Goal: Check status: Check status

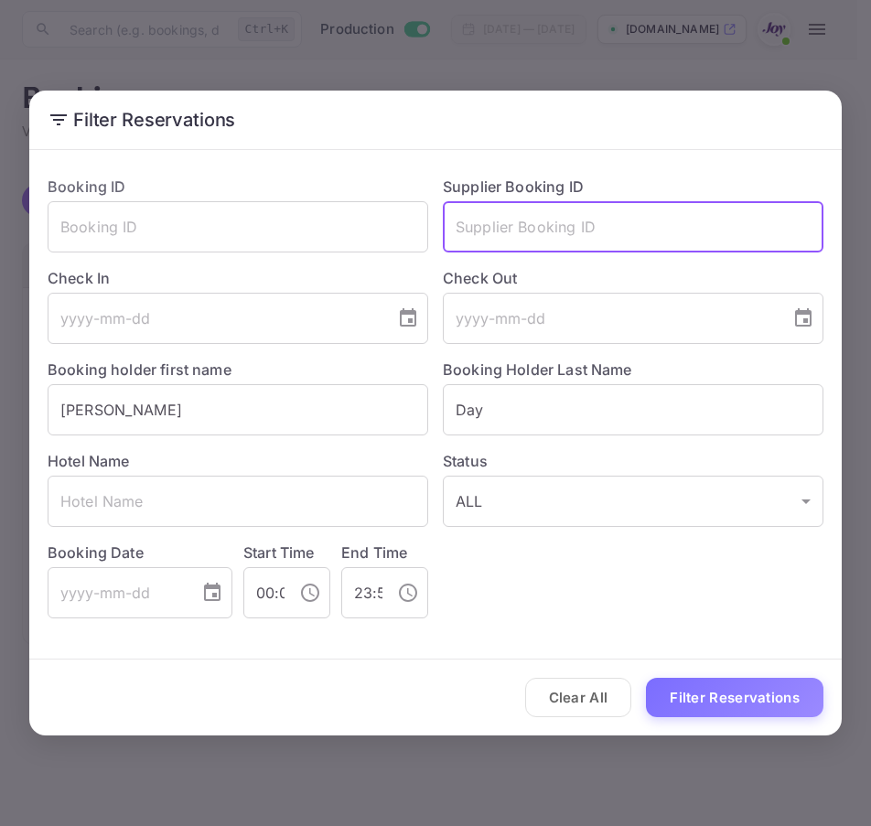
click at [692, 252] on input "text" at bounding box center [633, 226] width 381 height 51
paste input "7239968"
type input "7239968"
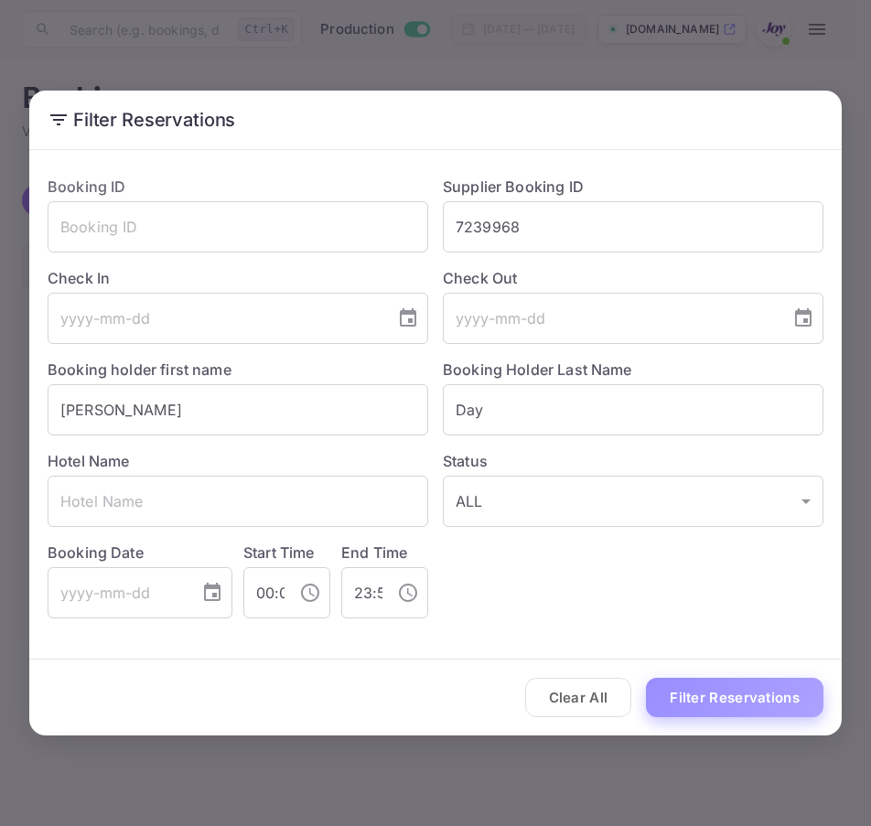
click at [729, 708] on button "Filter Reservations" at bounding box center [735, 697] width 178 height 39
click at [585, 424] on input "Day" at bounding box center [633, 409] width 381 height 51
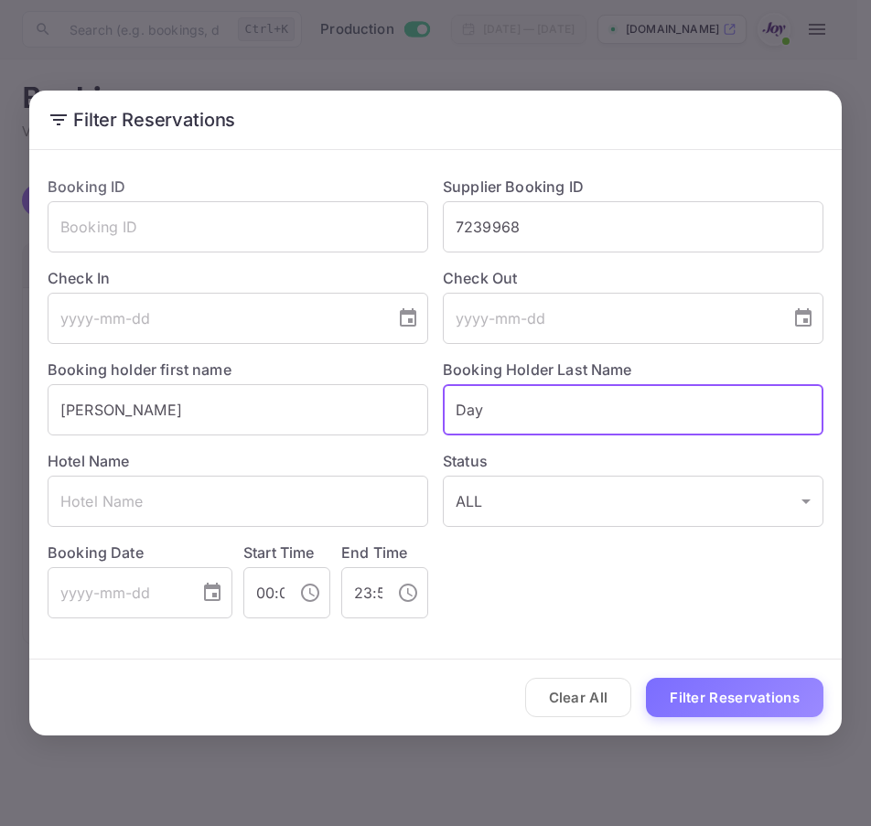
click at [585, 424] on input "Day" at bounding box center [633, 409] width 381 height 51
click at [218, 400] on input "Adam" at bounding box center [238, 409] width 381 height 51
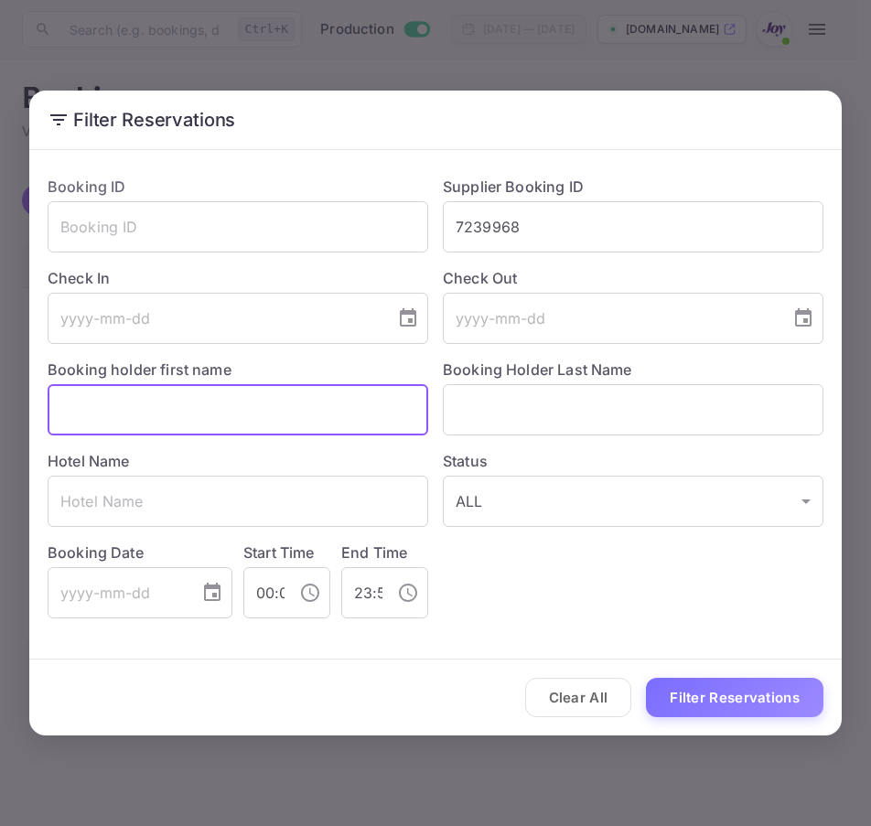
click at [218, 400] on input "text" at bounding box center [238, 409] width 381 height 51
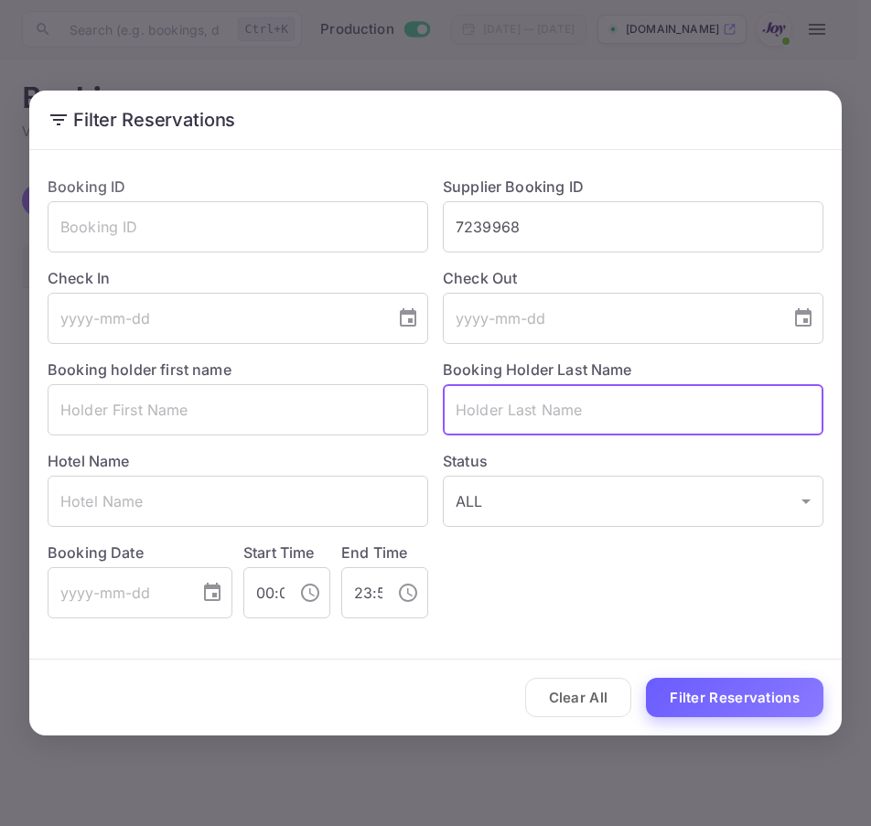
click at [721, 703] on button "Filter Reservations" at bounding box center [735, 697] width 178 height 39
click at [698, 694] on button "Filter Reservations" at bounding box center [735, 697] width 178 height 39
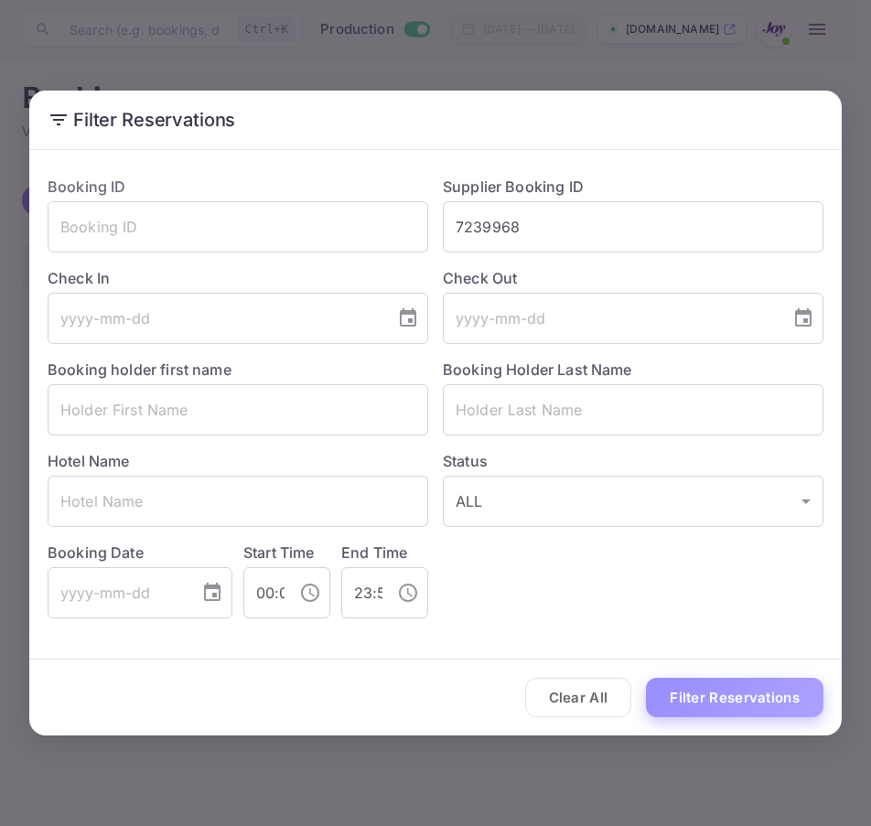
click at [698, 694] on button "Filter Reservations" at bounding box center [735, 697] width 178 height 39
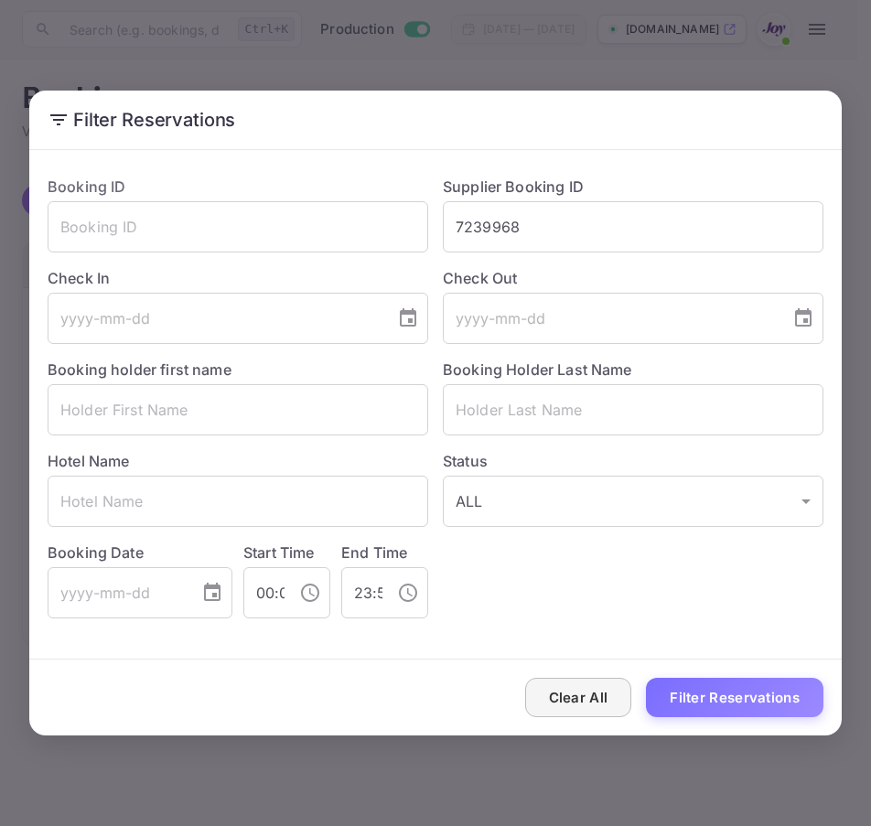
click at [577, 704] on button "Clear All" at bounding box center [578, 697] width 107 height 39
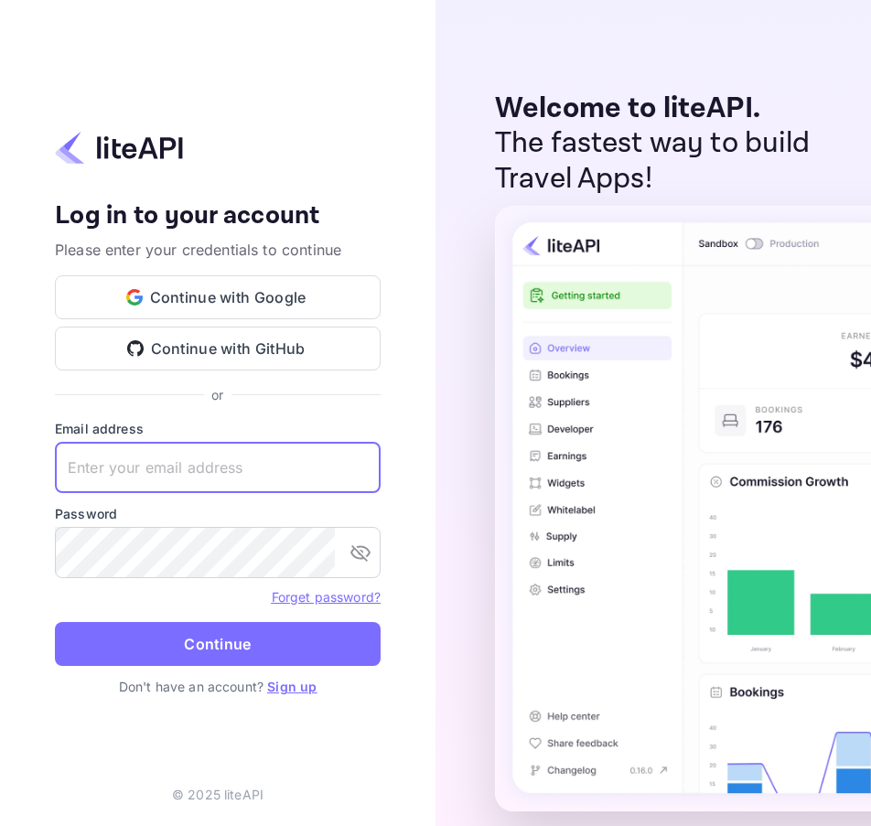
click at [140, 465] on input "text" at bounding box center [218, 467] width 326 height 51
paste input "[EMAIL_ADDRESS][DOMAIN_NAME]"
type input "[EMAIL_ADDRESS][DOMAIN_NAME]"
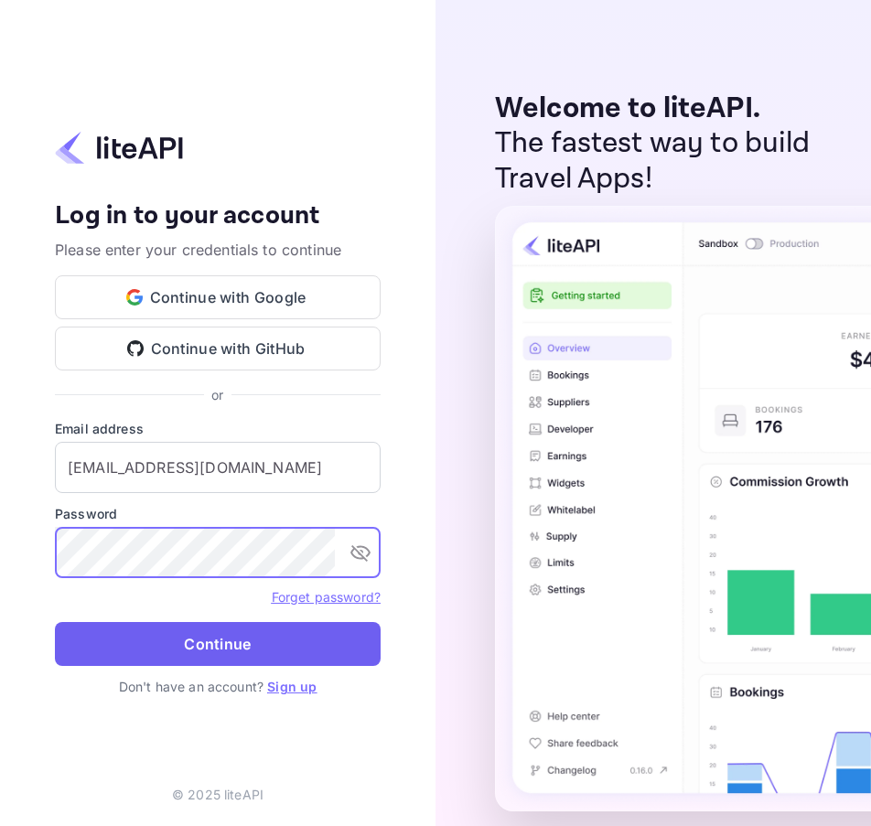
click at [171, 653] on button "Continue" at bounding box center [218, 644] width 326 height 44
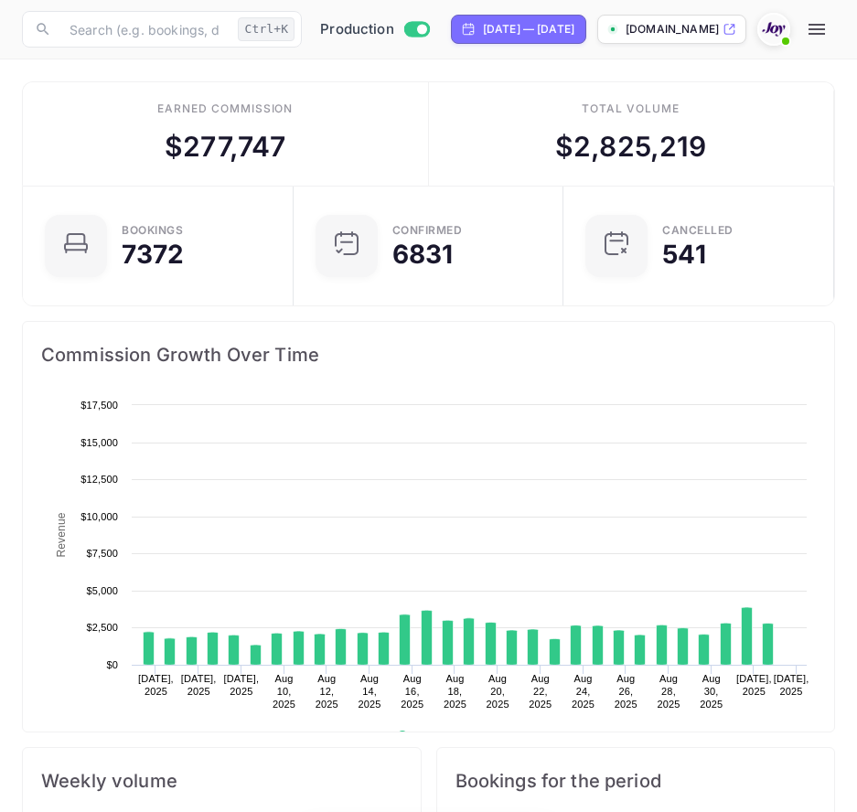
scroll to position [284, 383]
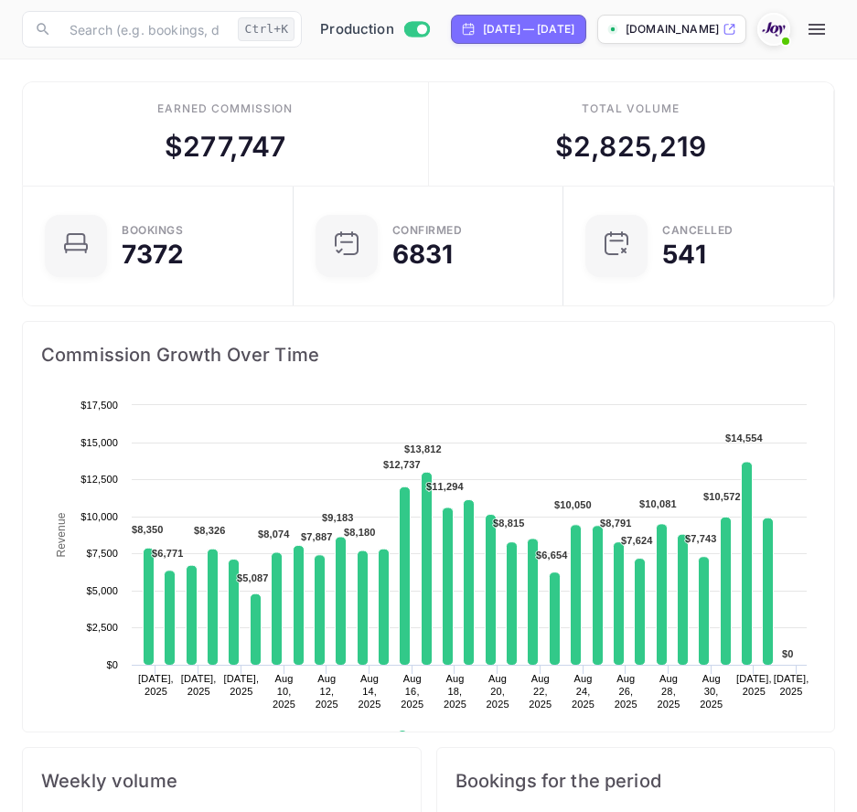
click at [825, 35] on icon "button" at bounding box center [817, 29] width 16 height 11
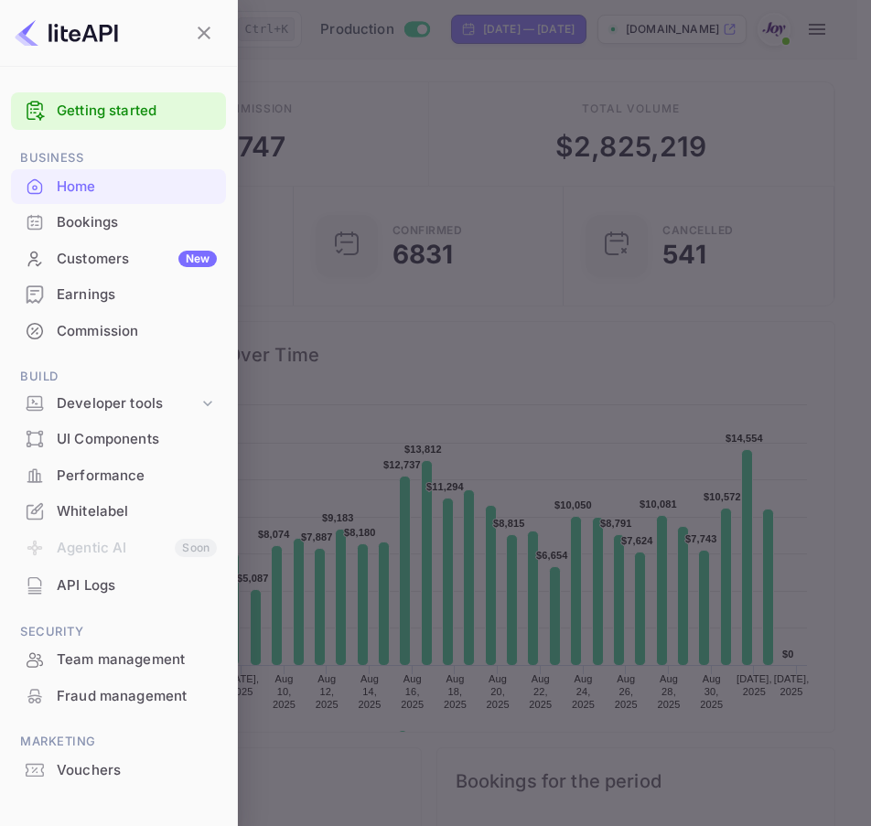
click at [108, 241] on li "Customers New" at bounding box center [118, 259] width 215 height 37
click at [113, 226] on div "Bookings" at bounding box center [137, 222] width 160 height 21
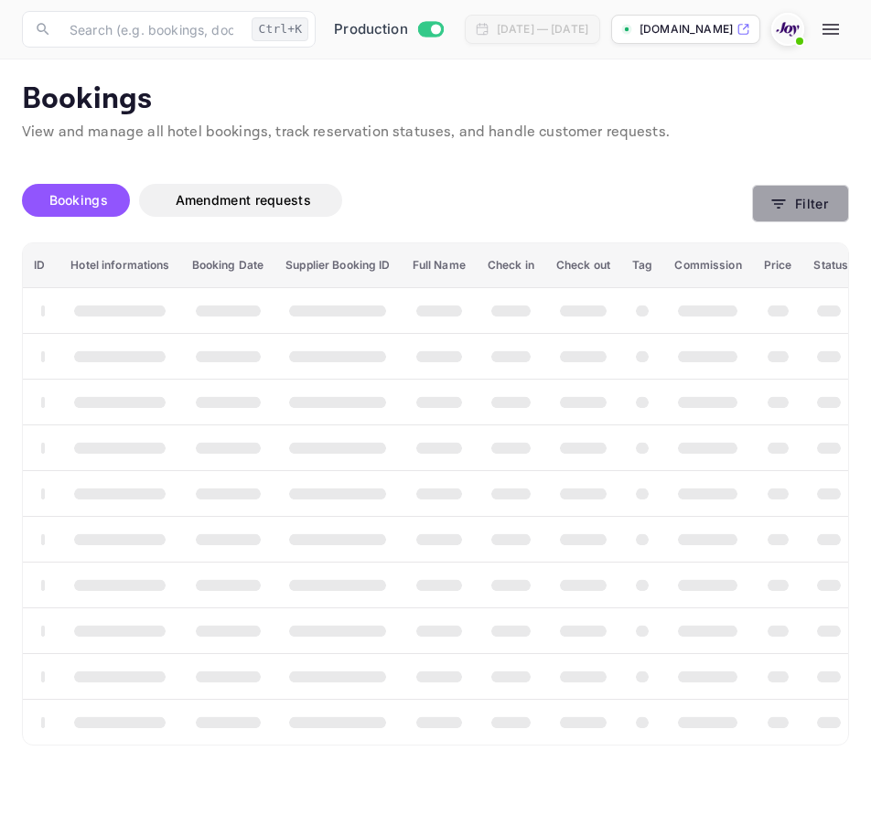
click at [800, 212] on button "Filter" at bounding box center [800, 204] width 97 height 38
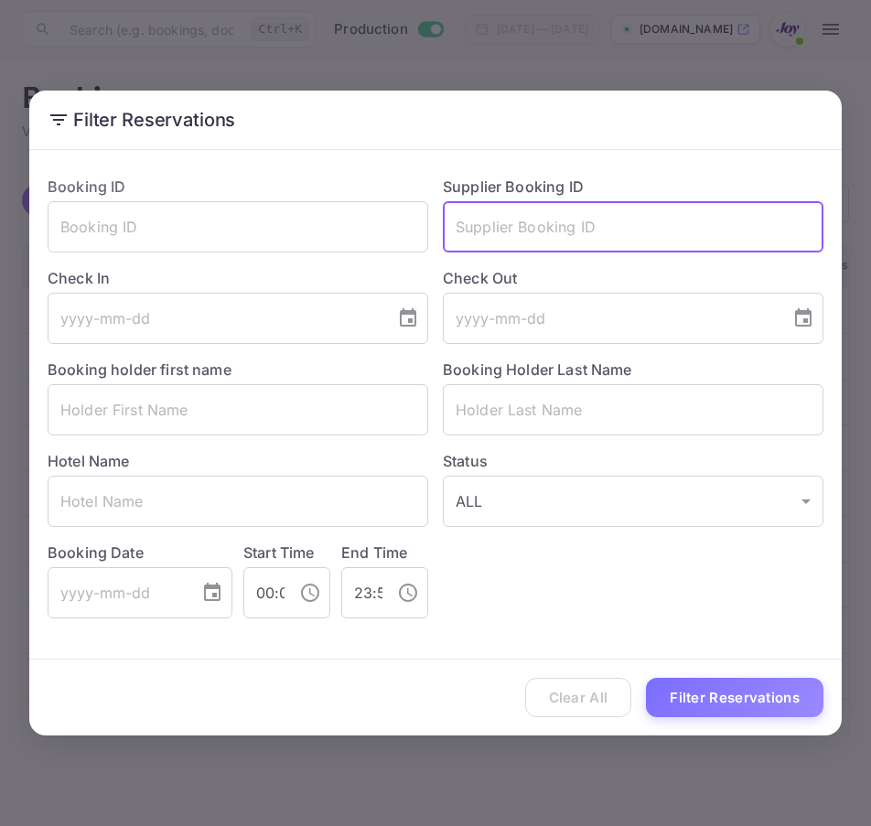
click at [502, 240] on input "text" at bounding box center [633, 226] width 381 height 51
paste input "b@EFDKrVFJ8FX@2"
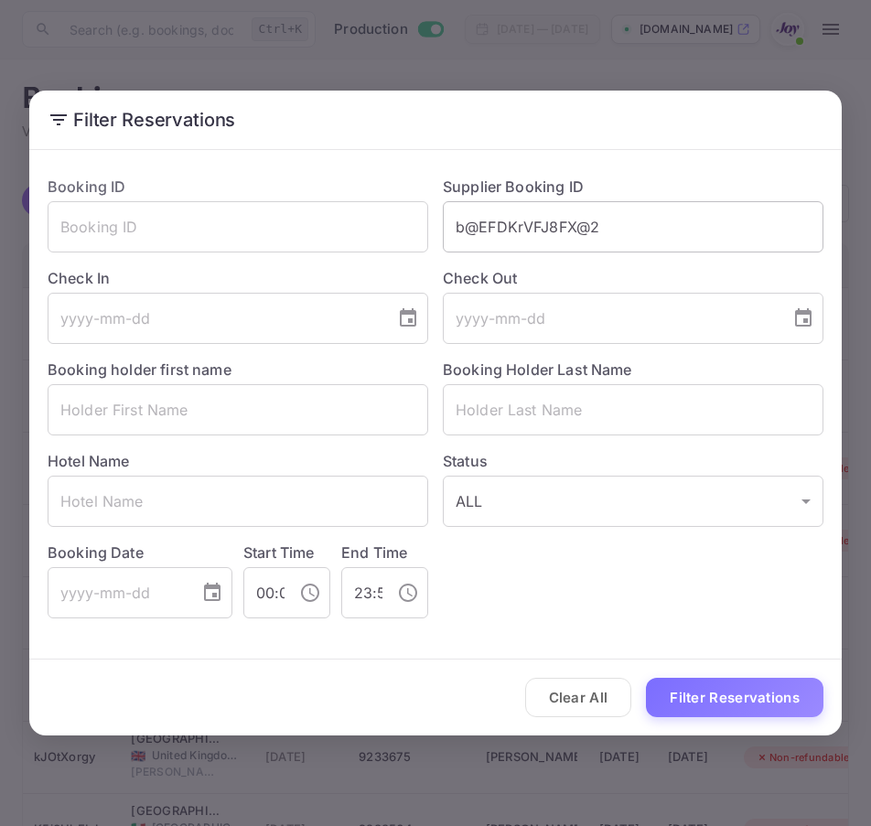
click at [587, 231] on input "b@EFDKrVFJ8FX@2" at bounding box center [633, 226] width 381 height 51
paste input "7239968"
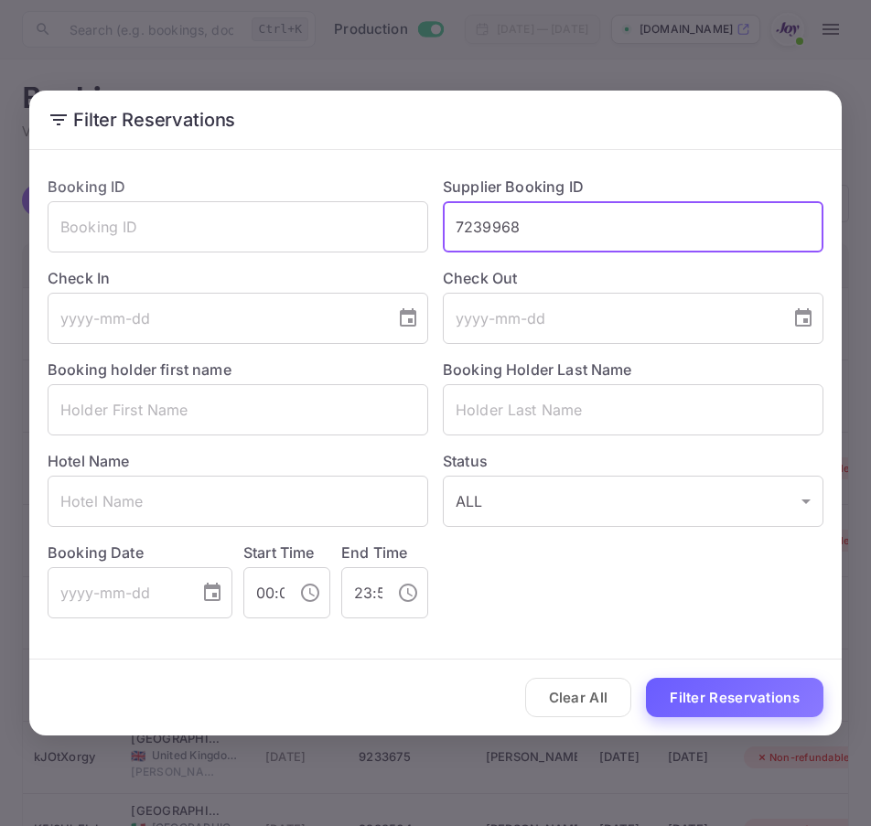
type input "7239968"
click at [766, 705] on button "Filter Reservations" at bounding box center [735, 697] width 178 height 39
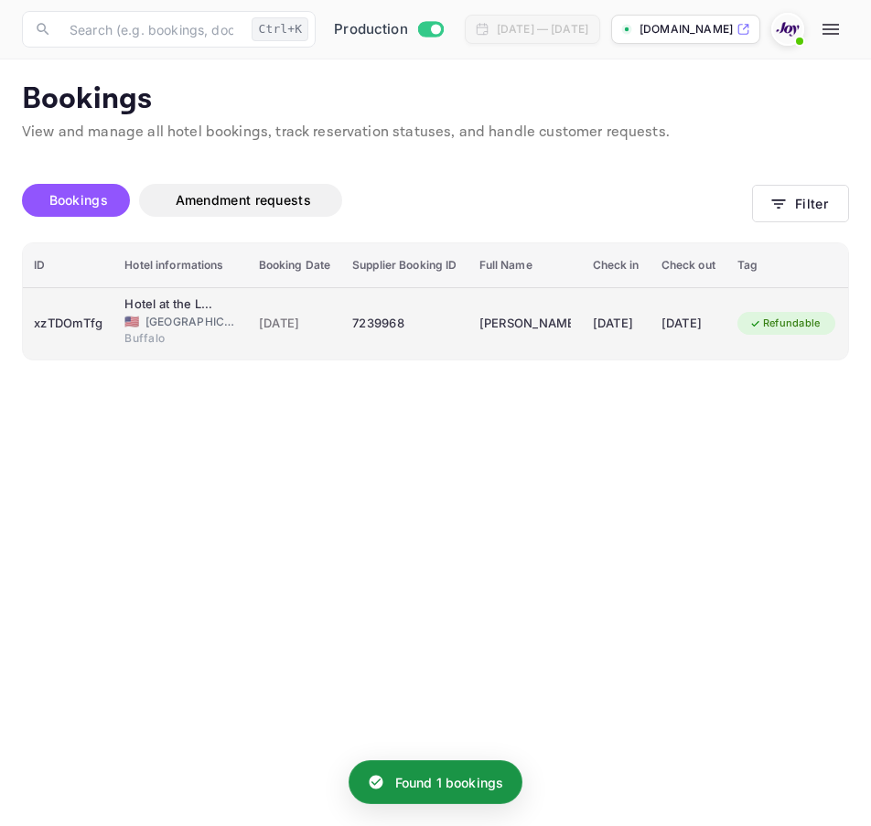
click at [92, 332] on div "xzTDOmTfg" at bounding box center [68, 323] width 69 height 29
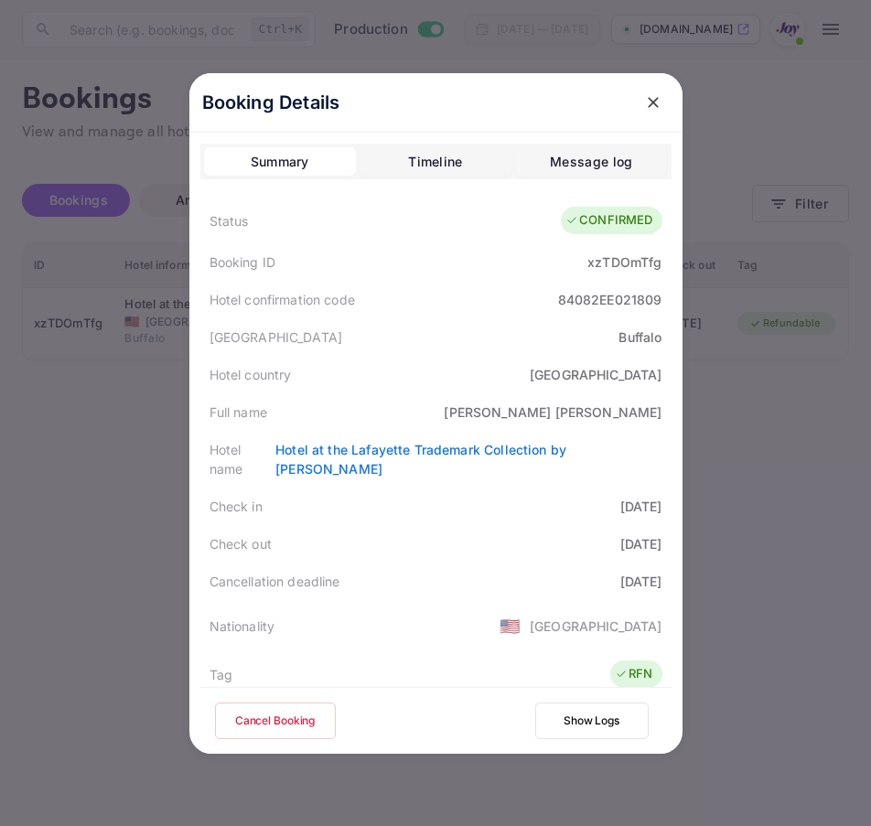
click at [644, 101] on icon "close" at bounding box center [653, 102] width 18 height 18
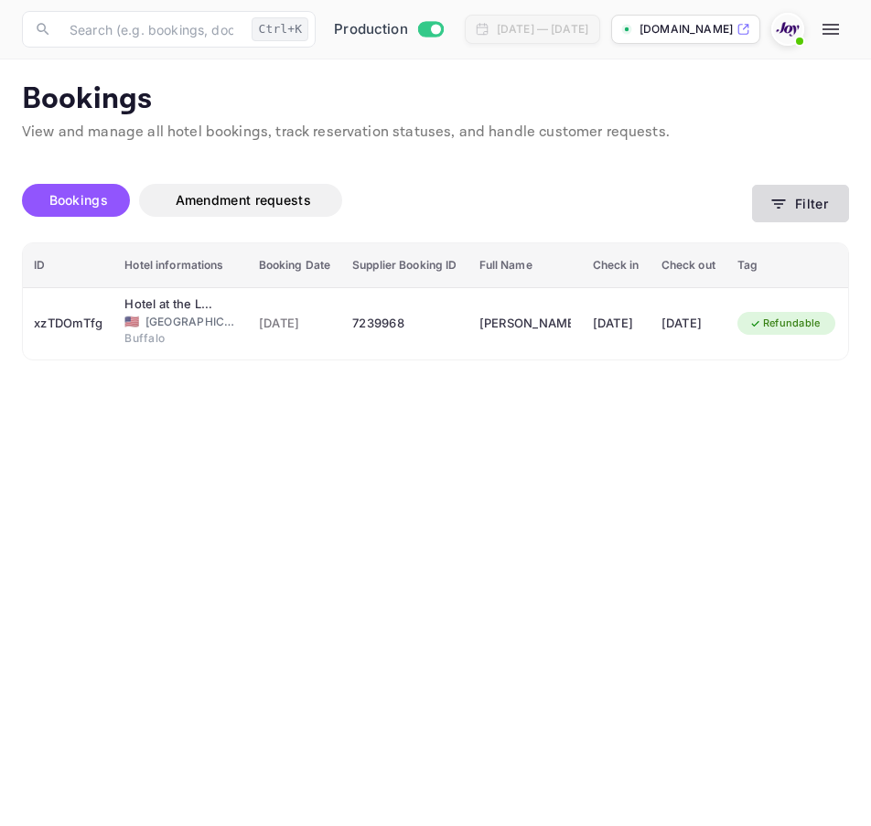
click at [766, 217] on button "Filter" at bounding box center [800, 204] width 97 height 38
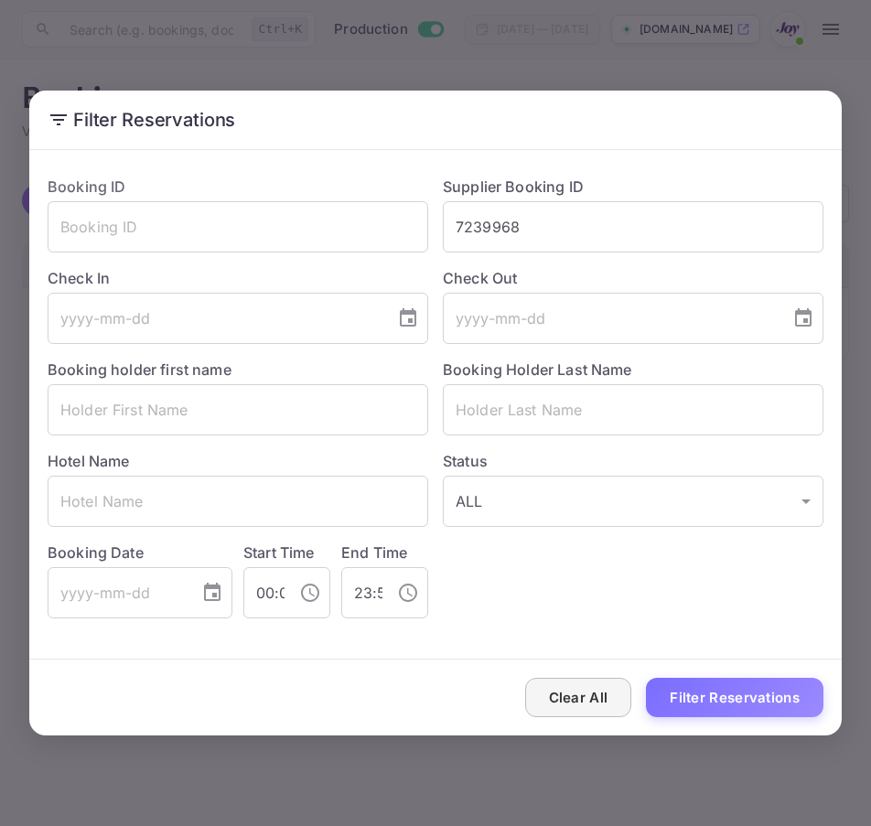
click at [560, 694] on button "Clear All" at bounding box center [578, 697] width 107 height 39
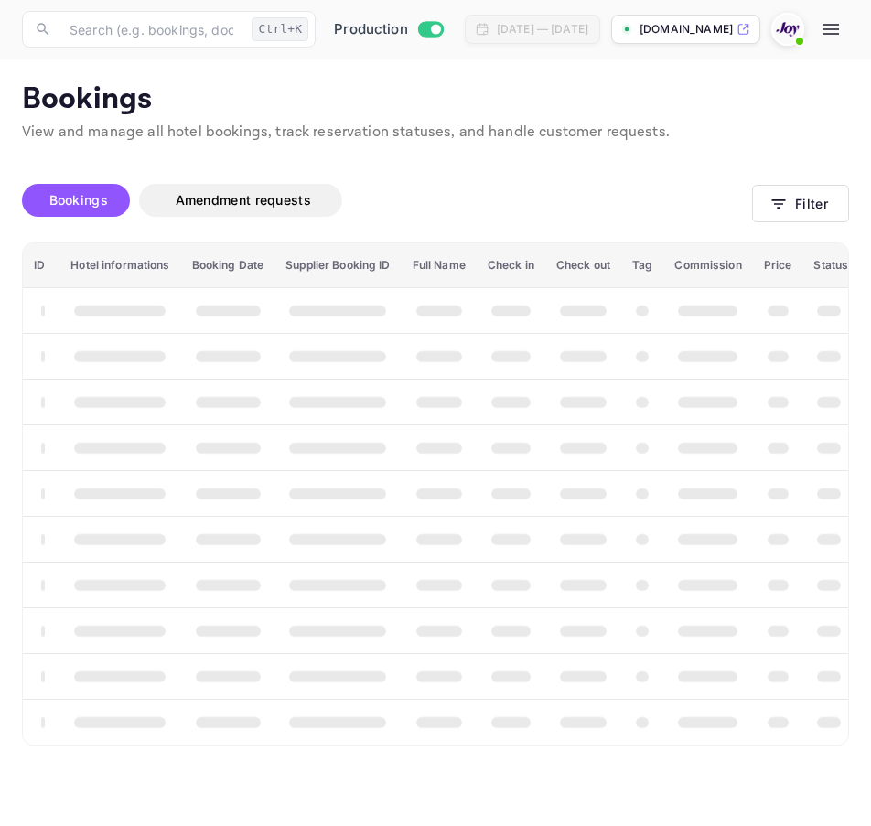
click at [560, 694] on div "Clear All Filter Reservations" at bounding box center [435, 698] width 812 height 76
click at [560, 694] on th "booking table" at bounding box center [583, 676] width 76 height 46
click at [790, 201] on button "Filter" at bounding box center [800, 204] width 97 height 38
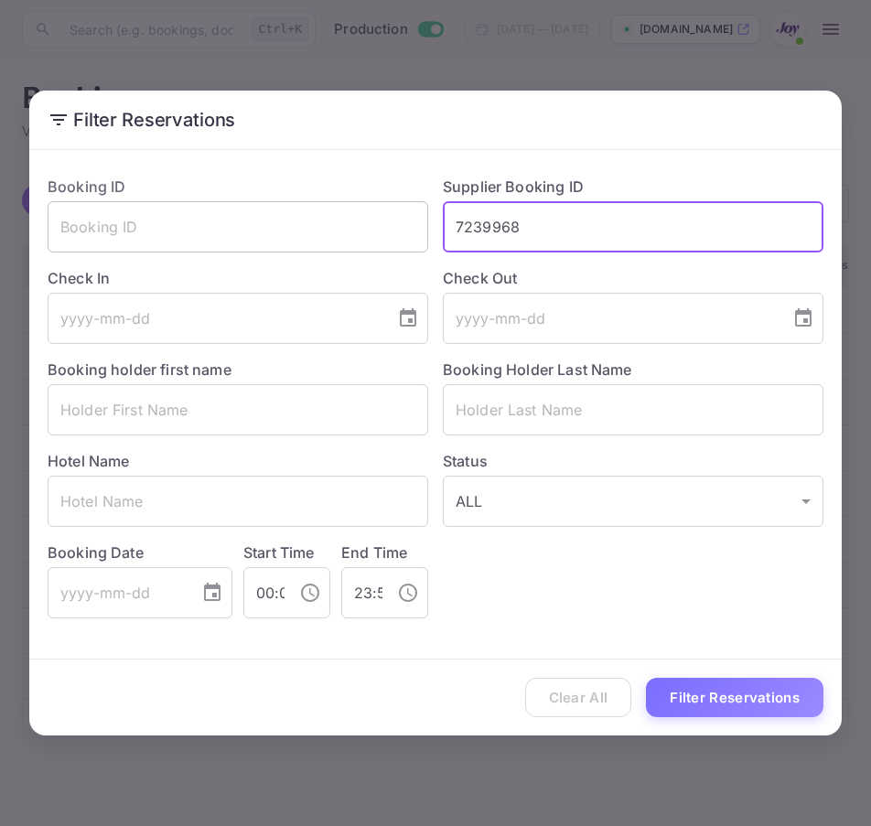
drag, startPoint x: 555, startPoint y: 223, endPoint x: 252, endPoint y: 216, distance: 303.9
click at [252, 216] on div "Booking ID ​ Supplier Booking ID 7239968 ​ Check In ​ Check Out ​ Booking holde…" at bounding box center [428, 389] width 791 height 457
click at [208, 420] on input "text" at bounding box center [238, 409] width 381 height 51
paste input "Jennifer"
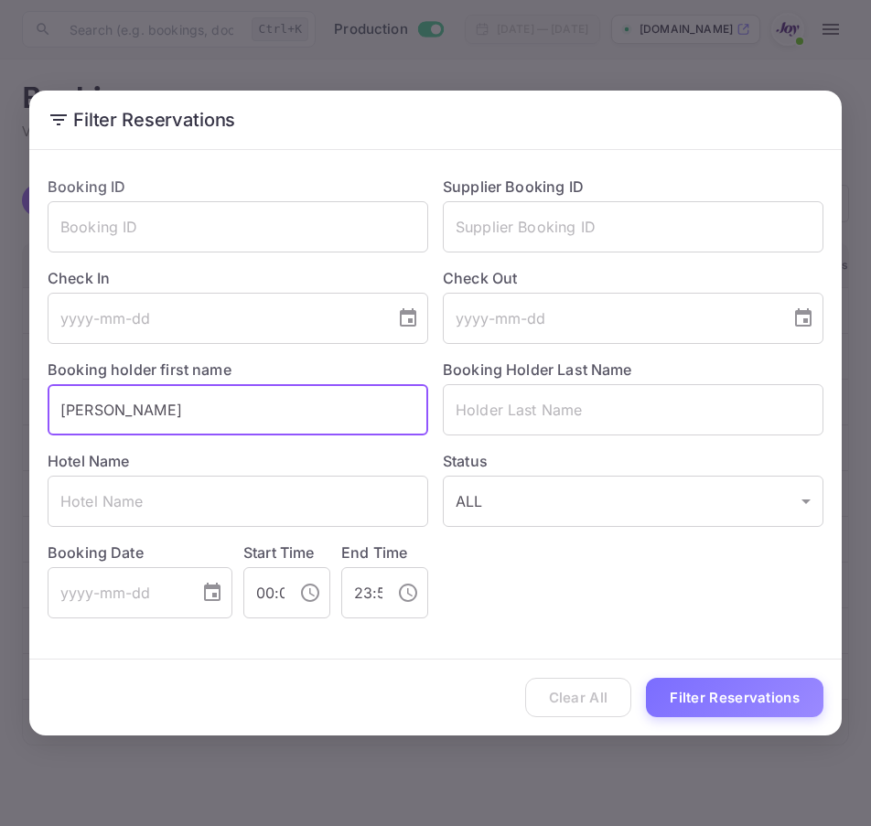
type input "Jennifer"
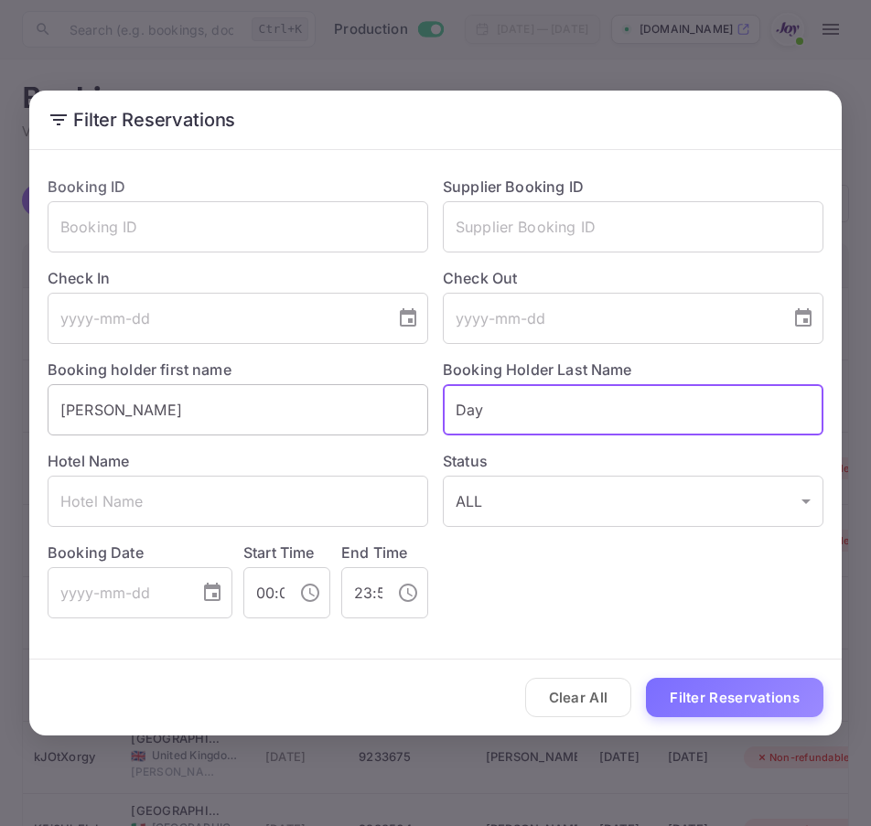
type input "Day"
click at [646, 678] on button "Filter Reservations" at bounding box center [735, 697] width 178 height 39
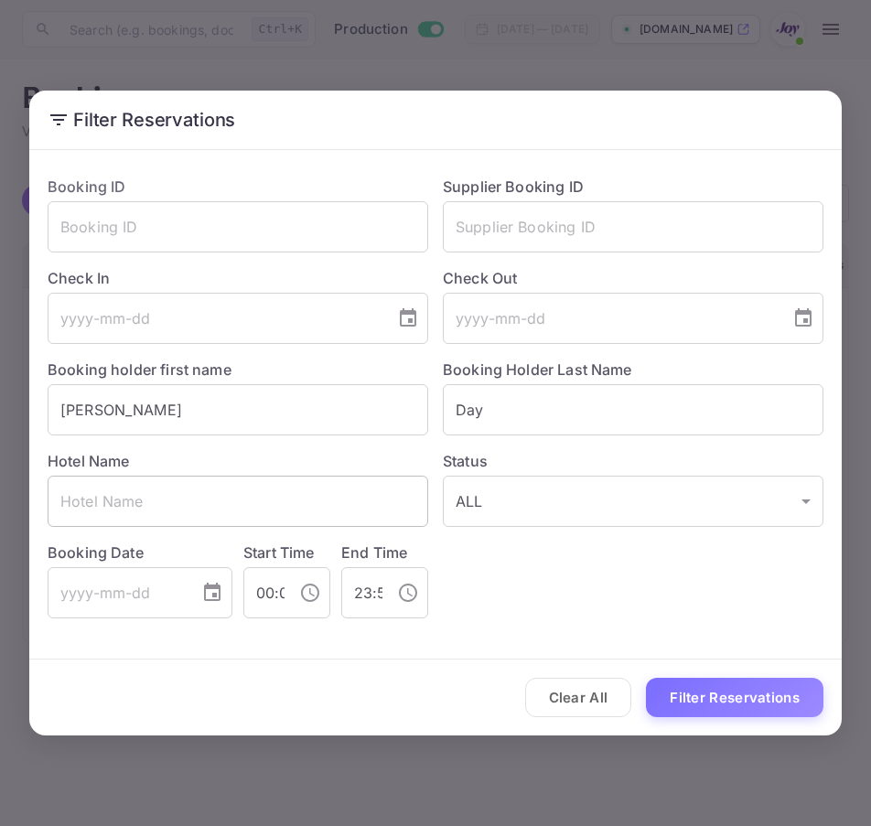
click at [215, 492] on input "text" at bounding box center [238, 501] width 381 height 51
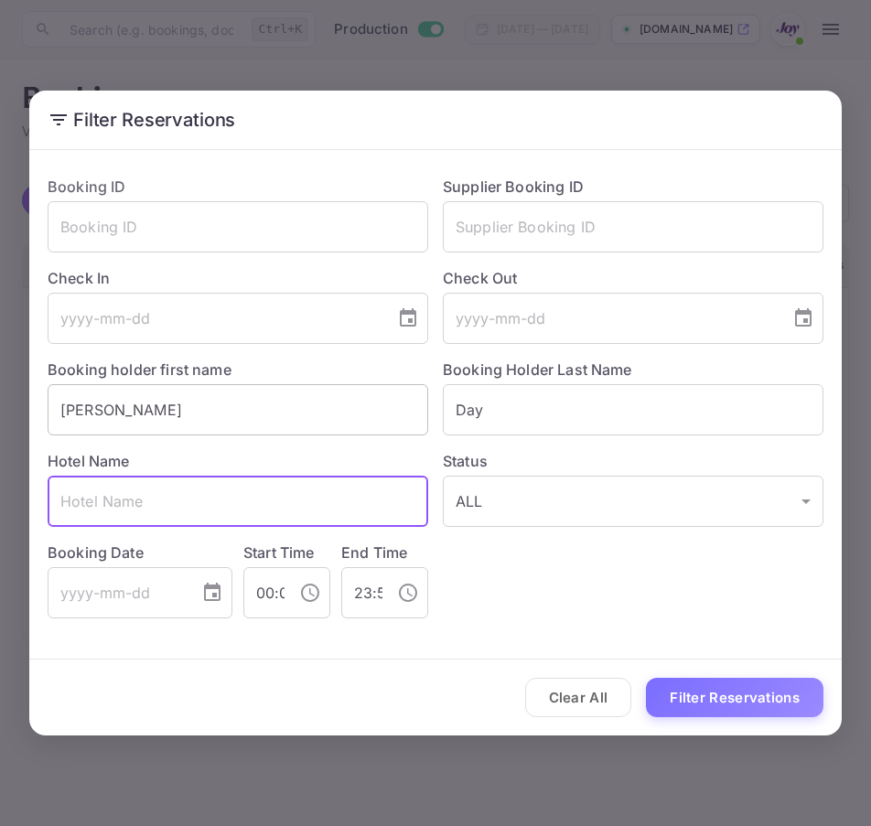
paste input "Ruby River Hotel"
type input "Ruby River Hotel"
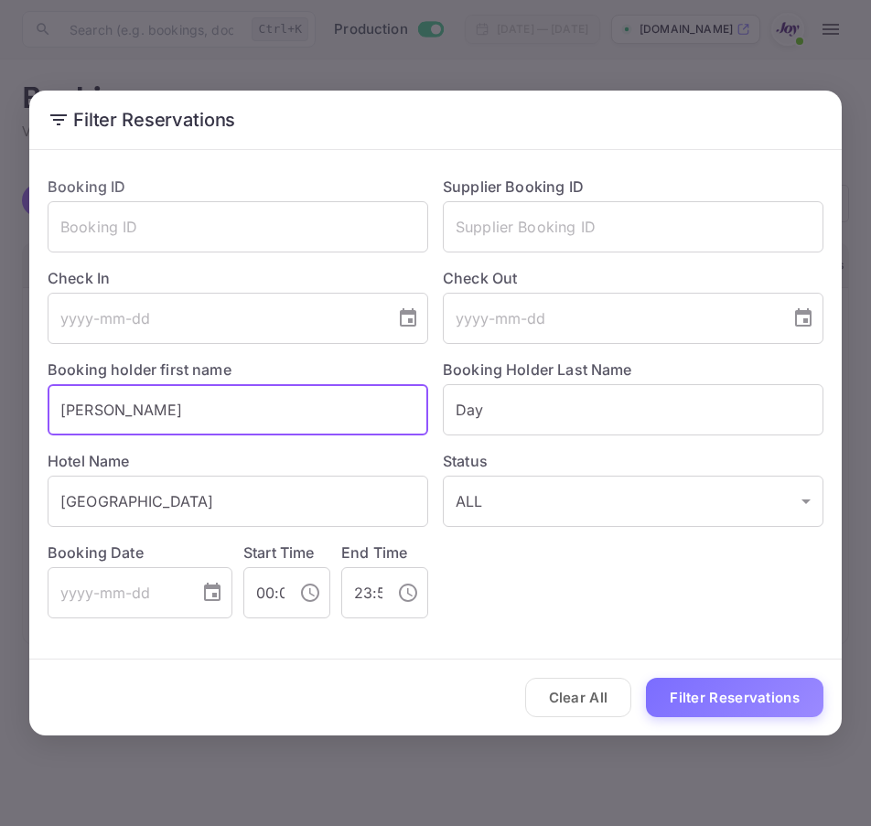
drag, startPoint x: 224, startPoint y: 415, endPoint x: -128, endPoint y: 410, distance: 352.3
click at [0, 410] on html "Now you can check your travel website directly from the link. Check your websit…" at bounding box center [435, 413] width 871 height 826
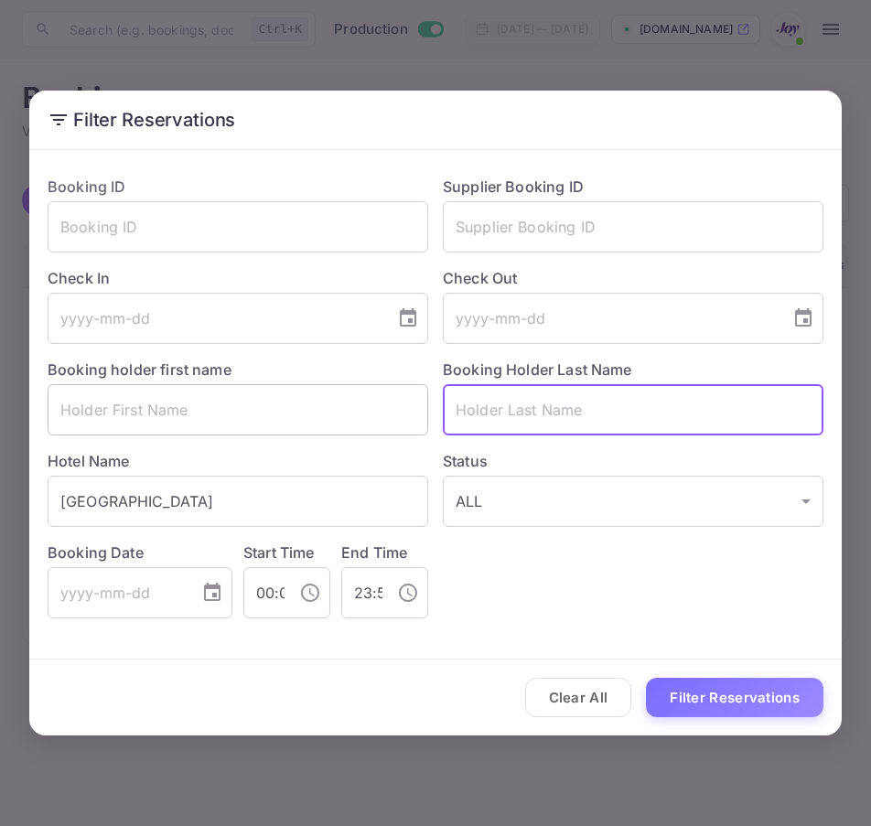
drag, startPoint x: 622, startPoint y: 409, endPoint x: 145, endPoint y: 408, distance: 476.7
click at [145, 408] on div "Booking ID ​ Supplier Booking ID ​ Check In ​ Check Out ​ Booking holder first …" at bounding box center [428, 389] width 791 height 457
click at [404, 328] on icon "Choose date" at bounding box center [408, 318] width 22 height 22
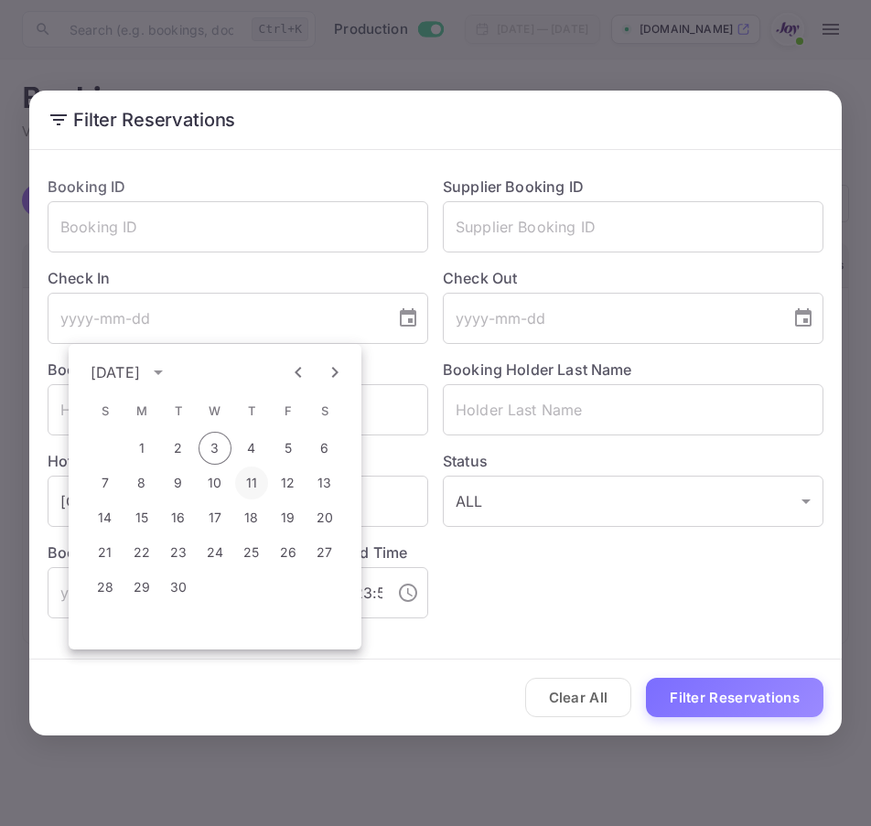
click at [241, 482] on button "11" at bounding box center [251, 483] width 33 height 33
type input "2025-09-11"
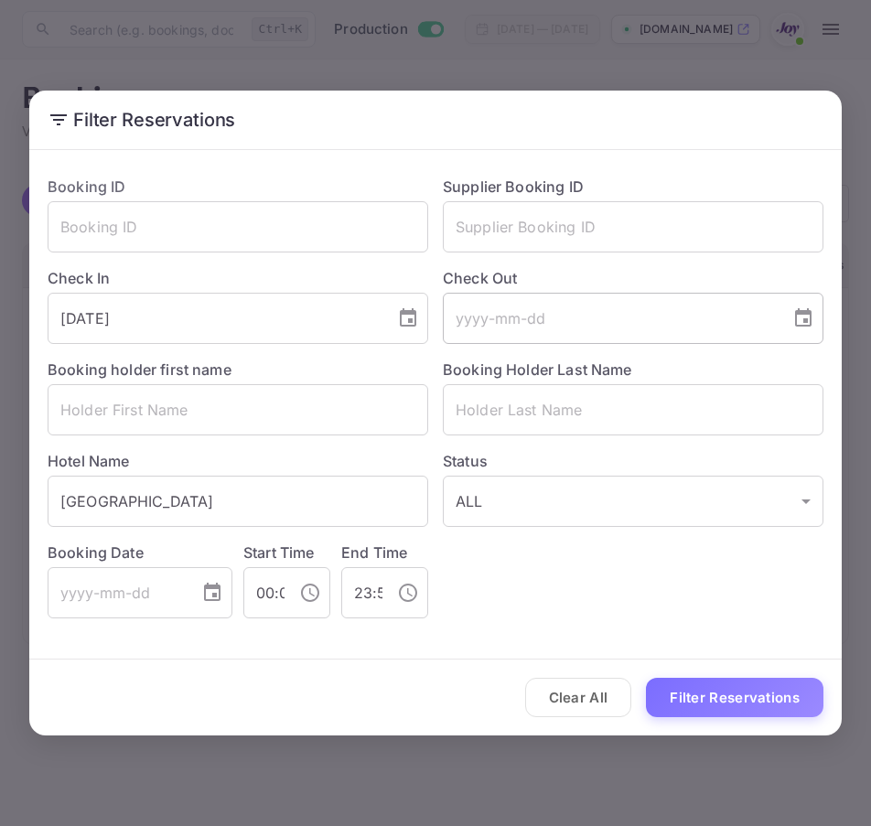
click at [524, 330] on input "tel" at bounding box center [610, 318] width 335 height 51
click at [811, 321] on icon "Choose date" at bounding box center [803, 317] width 16 height 18
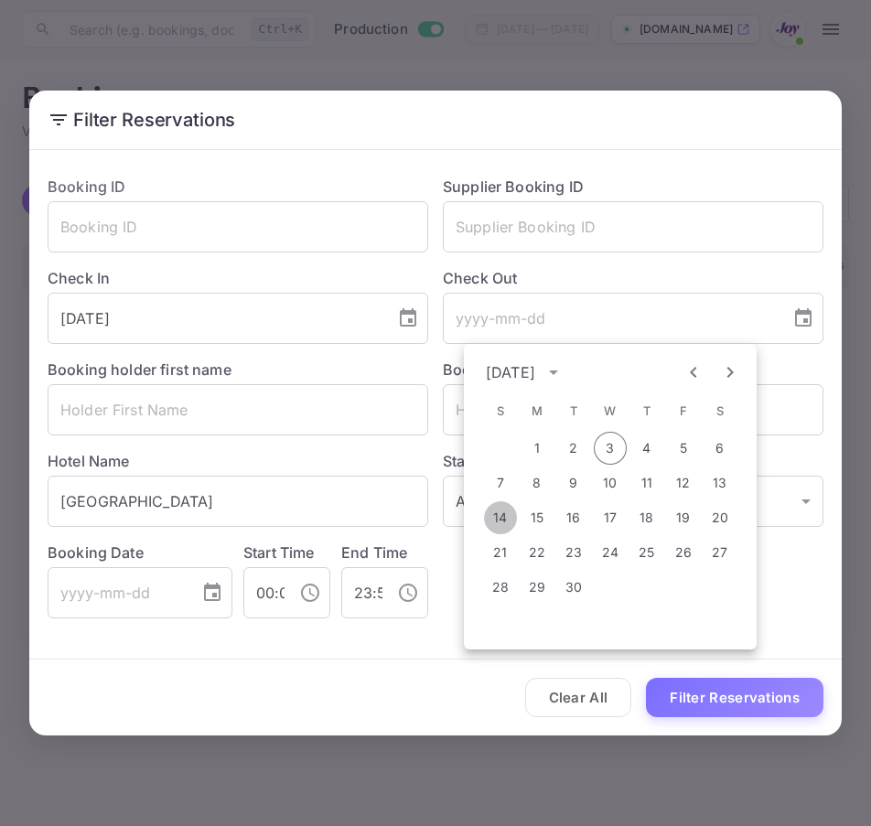
click at [510, 521] on button "14" at bounding box center [500, 517] width 33 height 33
type input "2025-09-14"
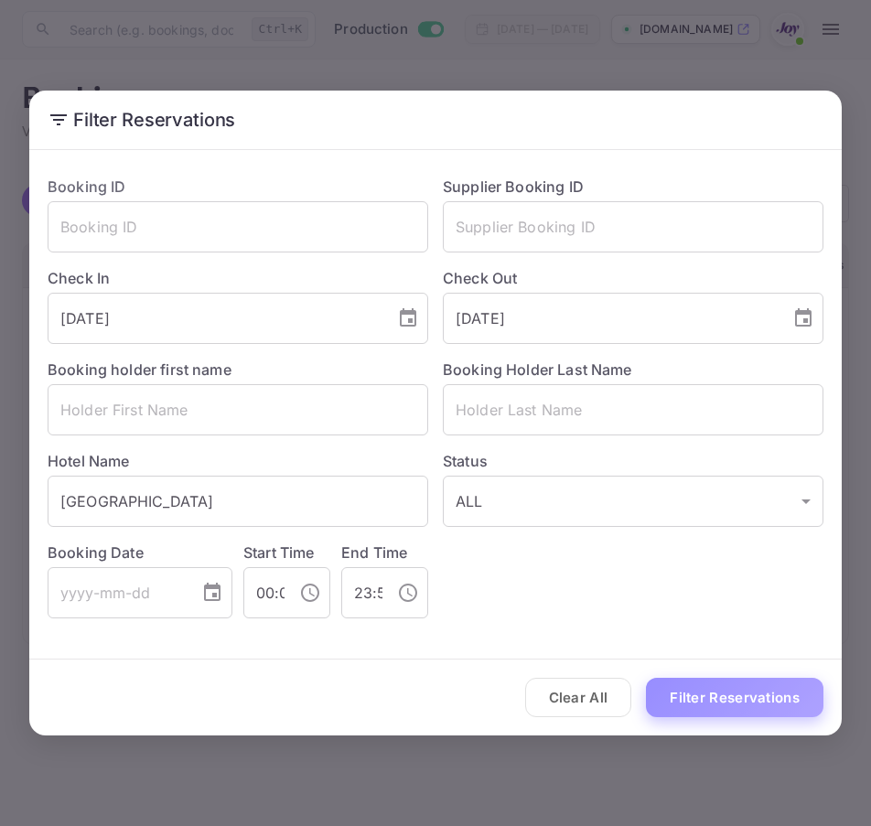
click at [688, 704] on button "Filter Reservations" at bounding box center [735, 697] width 178 height 39
